Goal: Task Accomplishment & Management: Use online tool/utility

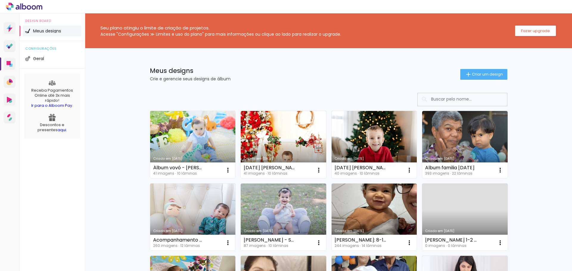
click at [186, 135] on link "Criado em [DATE]" at bounding box center [192, 144] width 85 height 67
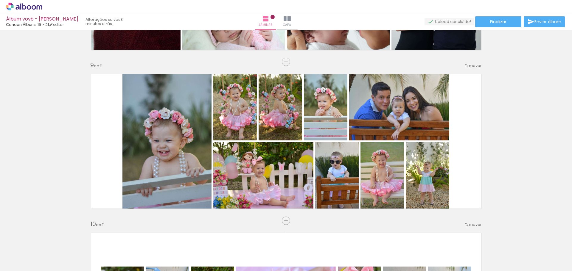
scroll to position [0, 1280]
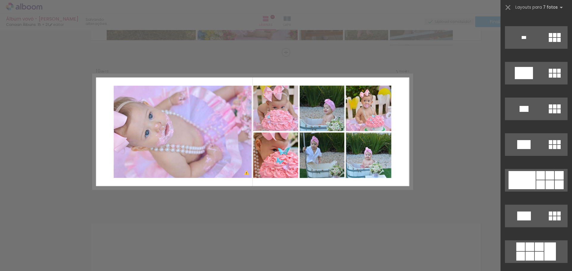
scroll to position [2174, 0]
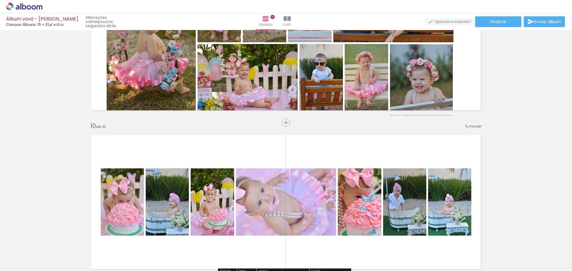
scroll to position [1330, 0]
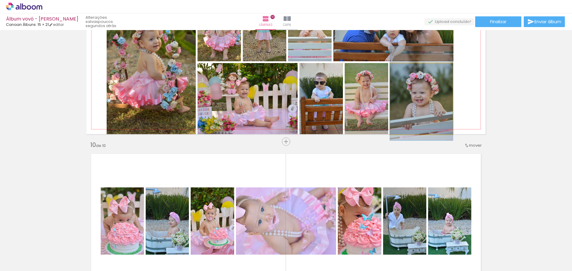
drag, startPoint x: 430, startPoint y: 108, endPoint x: 429, endPoint y: 102, distance: 5.7
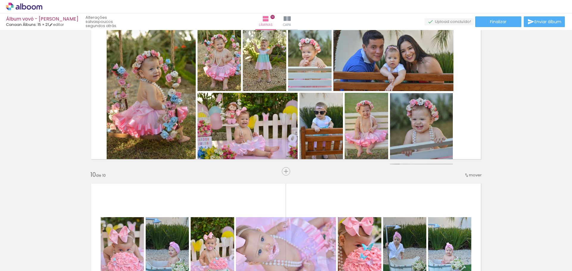
scroll to position [1389, 0]
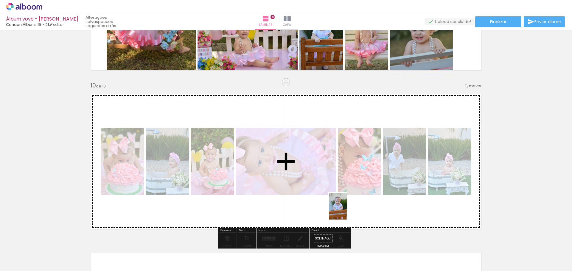
drag, startPoint x: 348, startPoint y: 250, endPoint x: 347, endPoint y: 211, distance: 38.8
click at [347, 211] on quentale-workspace at bounding box center [286, 135] width 572 height 271
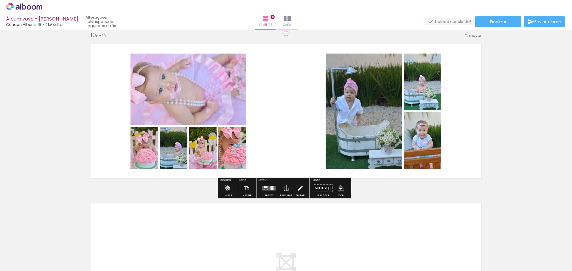
scroll to position [1449, 0]
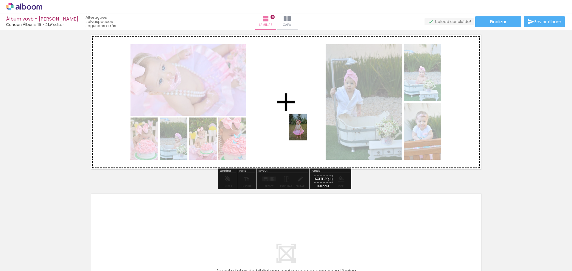
drag, startPoint x: 415, startPoint y: 258, endPoint x: 307, endPoint y: 132, distance: 166.2
click at [307, 132] on quentale-workspace at bounding box center [286, 135] width 572 height 271
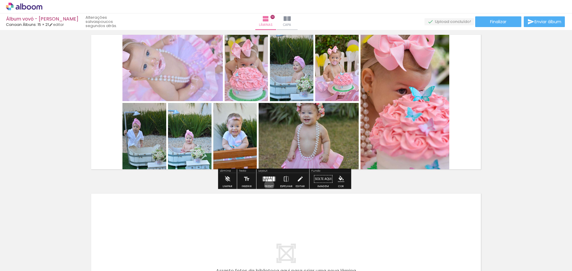
click at [268, 185] on div at bounding box center [269, 179] width 16 height 12
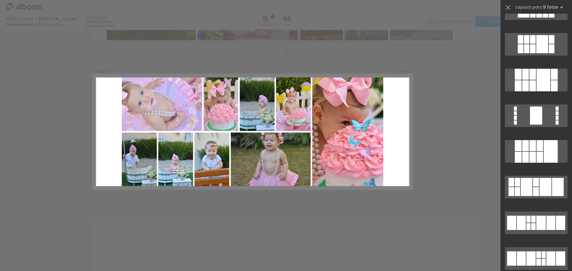
scroll to position [0, 0]
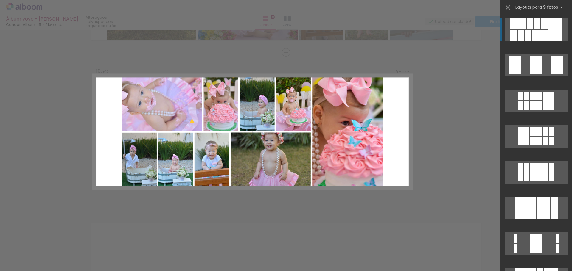
click at [536, 197] on div at bounding box center [532, 202] width 7 height 11
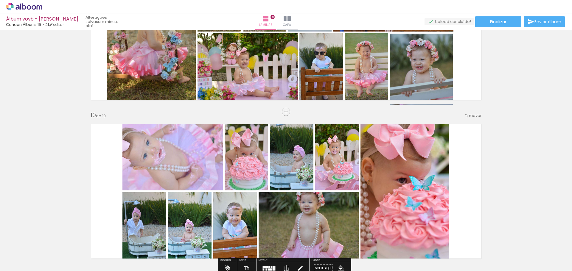
scroll to position [1419, 0]
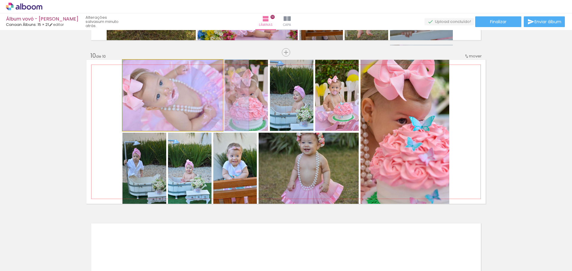
drag, startPoint x: 152, startPoint y: 91, endPoint x: 168, endPoint y: 91, distance: 16.4
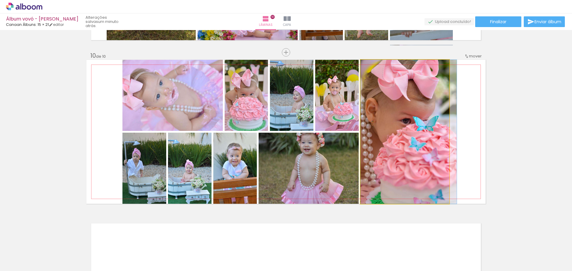
drag, startPoint x: 418, startPoint y: 133, endPoint x: 422, endPoint y: 133, distance: 4.2
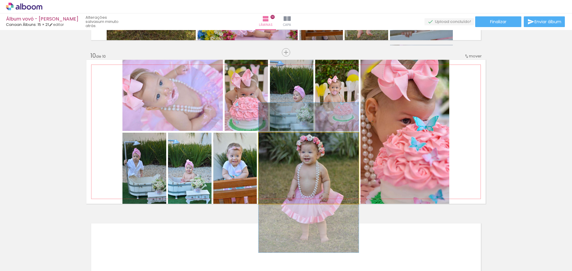
drag, startPoint x: 326, startPoint y: 167, endPoint x: 326, endPoint y: 177, distance: 9.5
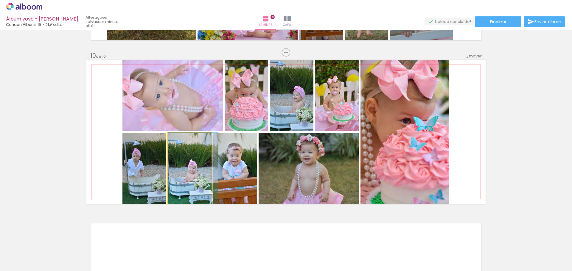
drag, startPoint x: 190, startPoint y: 176, endPoint x: 193, endPoint y: 176, distance: 3.3
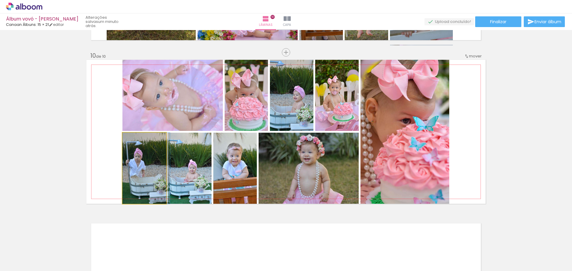
drag, startPoint x: 148, startPoint y: 174, endPoint x: 151, endPoint y: 173, distance: 3.0
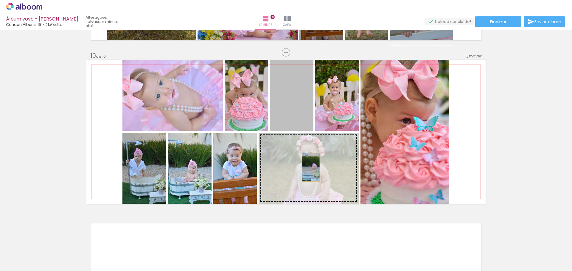
drag, startPoint x: 298, startPoint y: 108, endPoint x: 309, endPoint y: 167, distance: 60.4
click at [0, 0] on slot at bounding box center [0, 0] width 0 height 0
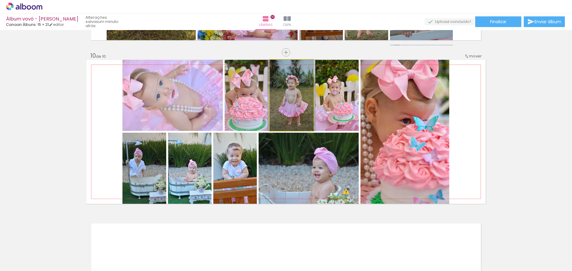
click at [292, 102] on quentale-photo at bounding box center [291, 95] width 43 height 71
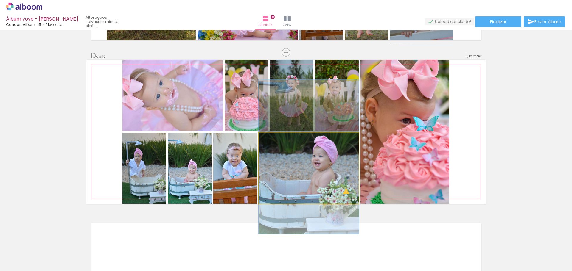
drag, startPoint x: 314, startPoint y: 180, endPoint x: 313, endPoint y: 169, distance: 11.7
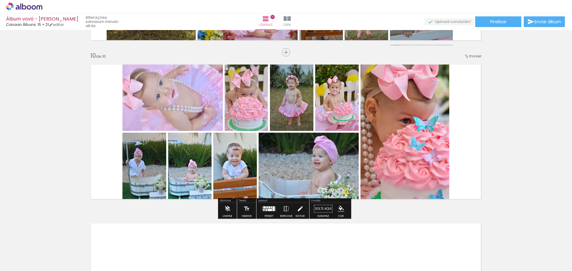
click at [297, 209] on iron-icon at bounding box center [300, 209] width 7 height 12
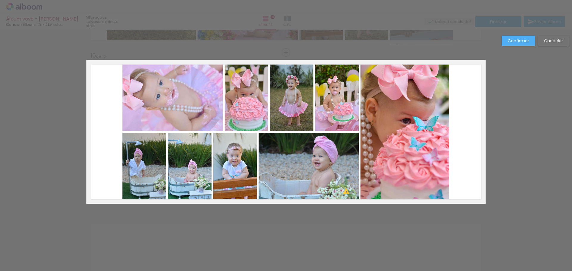
click at [404, 134] on quentale-photo at bounding box center [404, 132] width 89 height 144
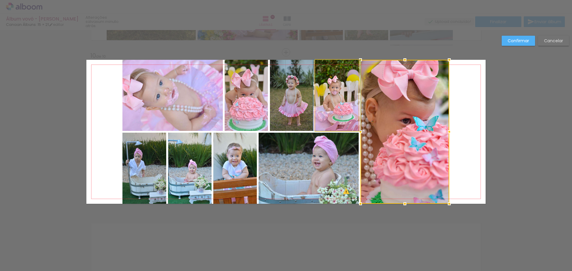
click at [344, 110] on quentale-photo at bounding box center [336, 95] width 43 height 71
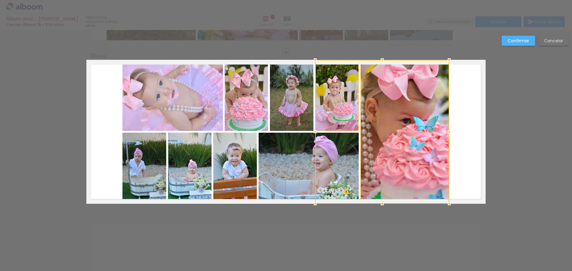
click at [332, 155] on div at bounding box center [382, 132] width 134 height 144
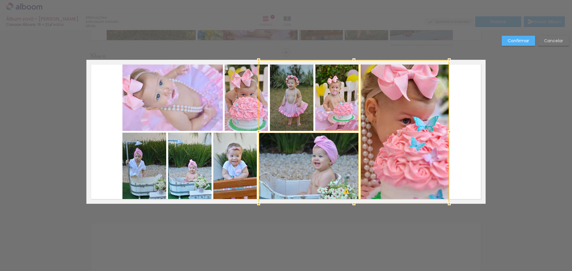
click at [298, 107] on div at bounding box center [354, 132] width 191 height 144
click at [246, 102] on quentale-photo at bounding box center [246, 95] width 43 height 71
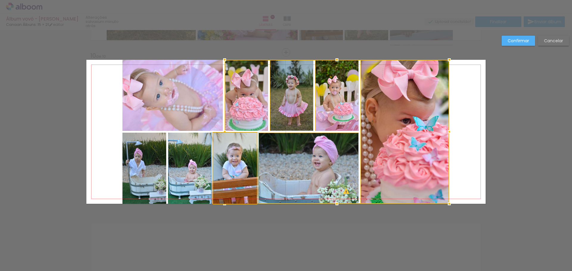
click at [218, 158] on quentale-photo at bounding box center [234, 168] width 43 height 71
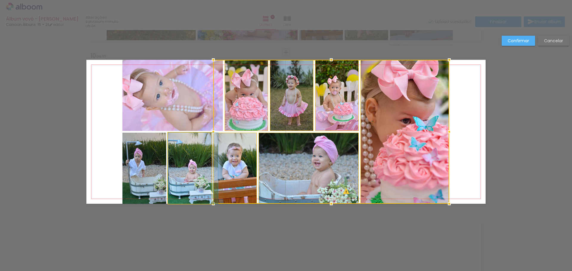
click at [195, 159] on quentale-photo at bounding box center [189, 168] width 43 height 71
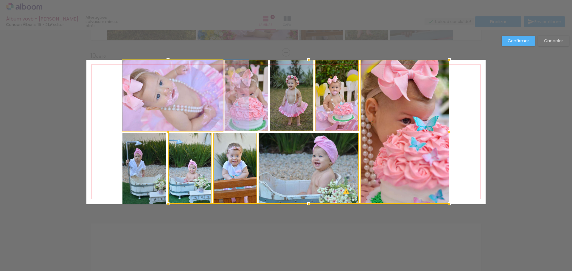
click at [161, 101] on quentale-photo at bounding box center [172, 95] width 100 height 71
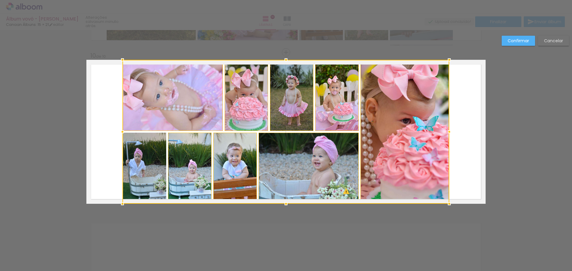
click at [145, 156] on div at bounding box center [285, 132] width 327 height 144
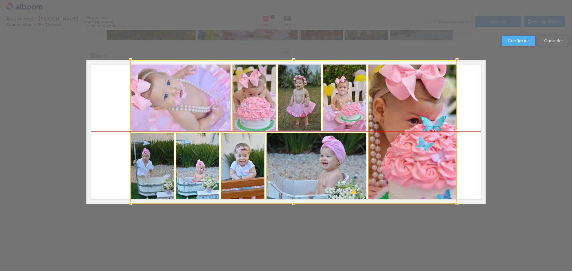
drag, startPoint x: 374, startPoint y: 122, endPoint x: 382, endPoint y: 121, distance: 7.8
click at [382, 121] on div at bounding box center [293, 132] width 327 height 144
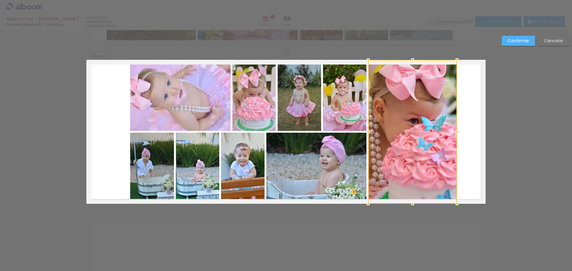
click at [473, 97] on quentale-layouter at bounding box center [285, 132] width 399 height 144
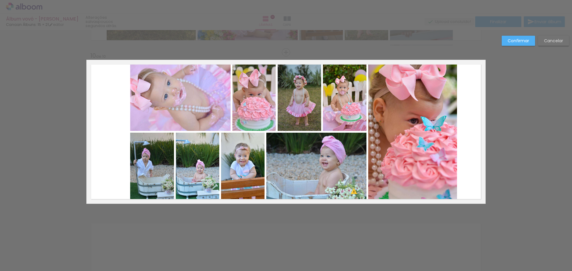
click at [0, 0] on slot "Confirmar" at bounding box center [0, 0] width 0 height 0
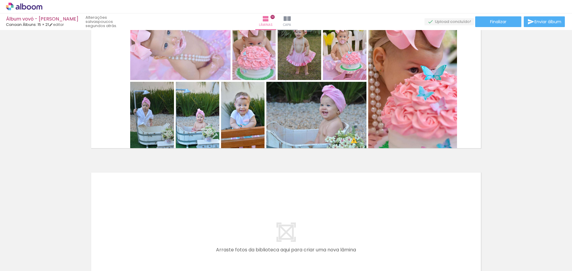
scroll to position [1479, 0]
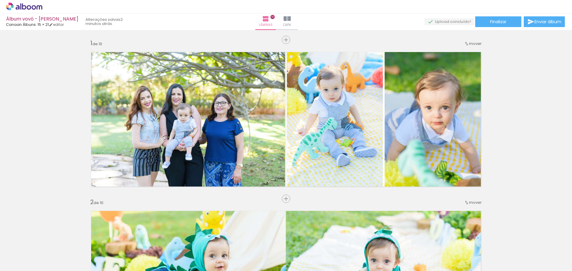
scroll to position [0, 1280]
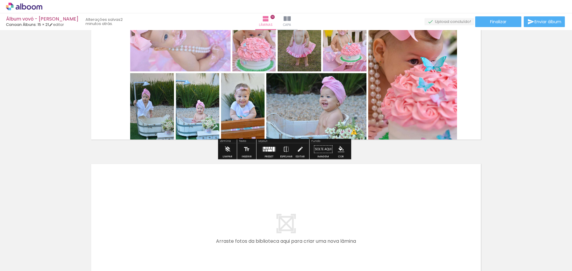
scroll to position [0, 1280]
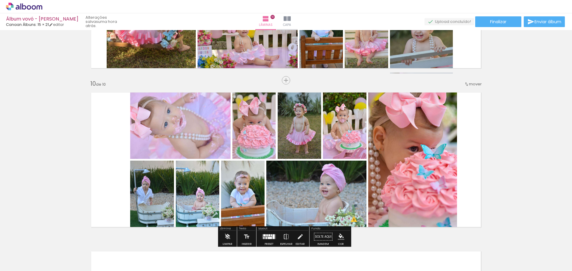
scroll to position [1421, 0]
